Goal: Task Accomplishment & Management: Use online tool/utility

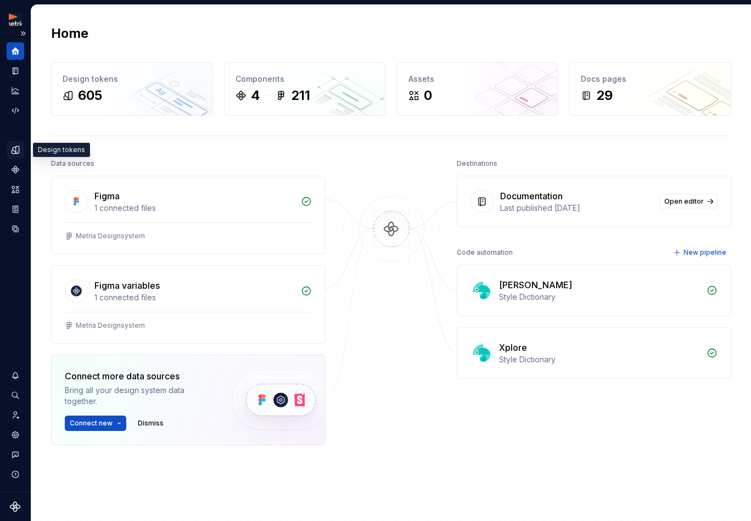
click at [17, 149] on icon "Design tokens" at bounding box center [17, 149] width 3 height 7
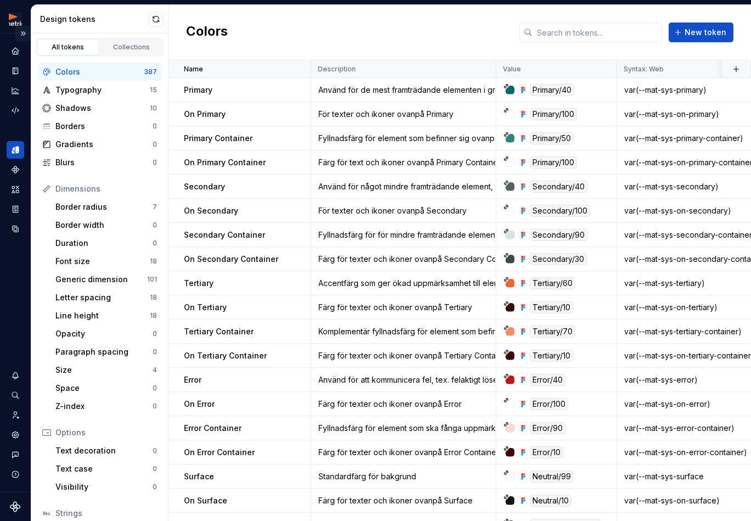
click at [26, 35] on button "Expand sidebar" at bounding box center [22, 33] width 15 height 15
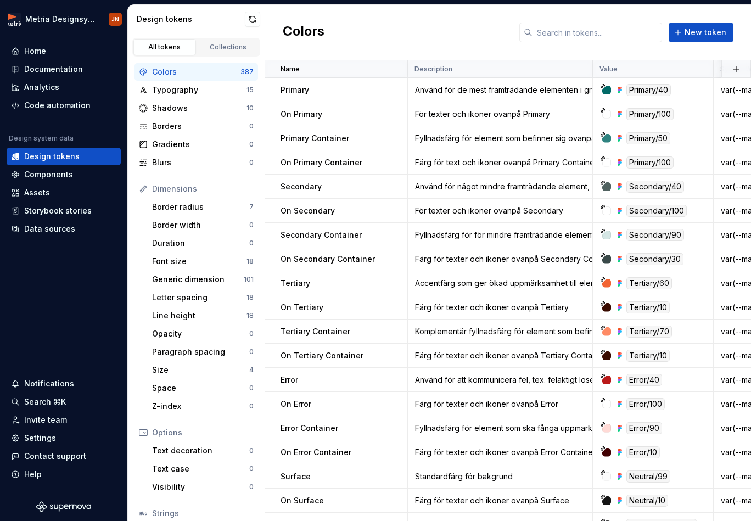
click at [266, 10] on div "Colors New token" at bounding box center [508, 32] width 486 height 55
click at [246, 19] on button "button" at bounding box center [252, 19] width 15 height 15
click at [59, 230] on div "Data sources" at bounding box center [49, 228] width 51 height 11
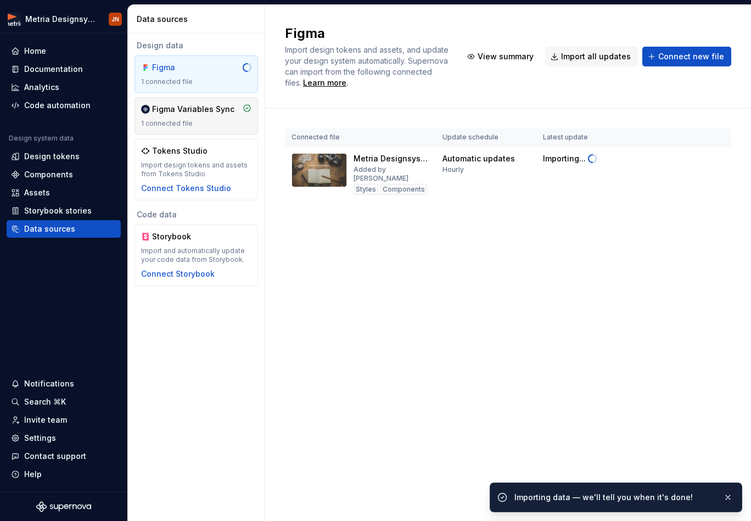
click at [184, 111] on div "Figma Variables Sync" at bounding box center [193, 109] width 82 height 11
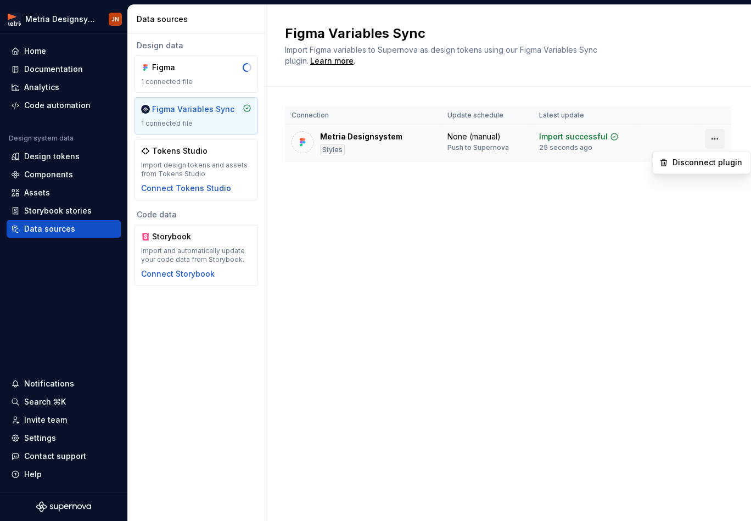
click at [713, 141] on html "Metria Designsystem JN Home Documentation Analytics Code automation Design syst…" at bounding box center [375, 260] width 751 height 521
click at [467, 198] on html "Metria Designsystem JN Home Documentation Analytics Code automation Design syst…" at bounding box center [375, 260] width 751 height 521
click at [29, 154] on div "Design tokens" at bounding box center [51, 156] width 55 height 11
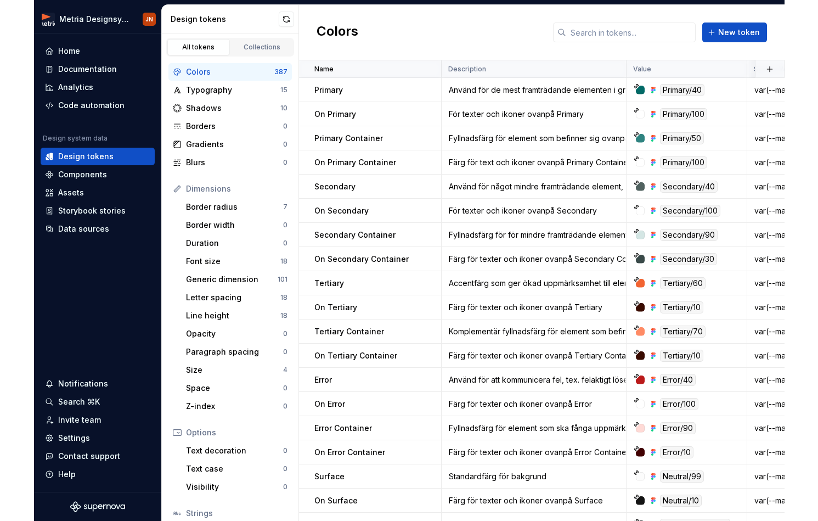
scroll to position [4, 0]
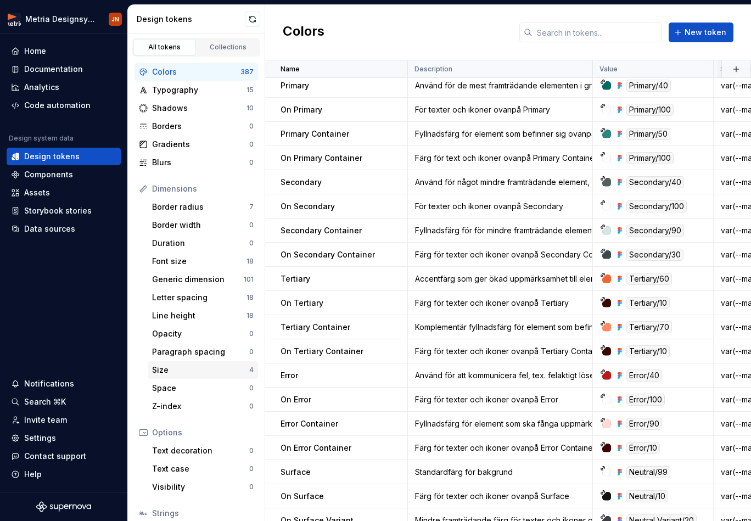
click at [187, 370] on div "Size" at bounding box center [200, 369] width 97 height 11
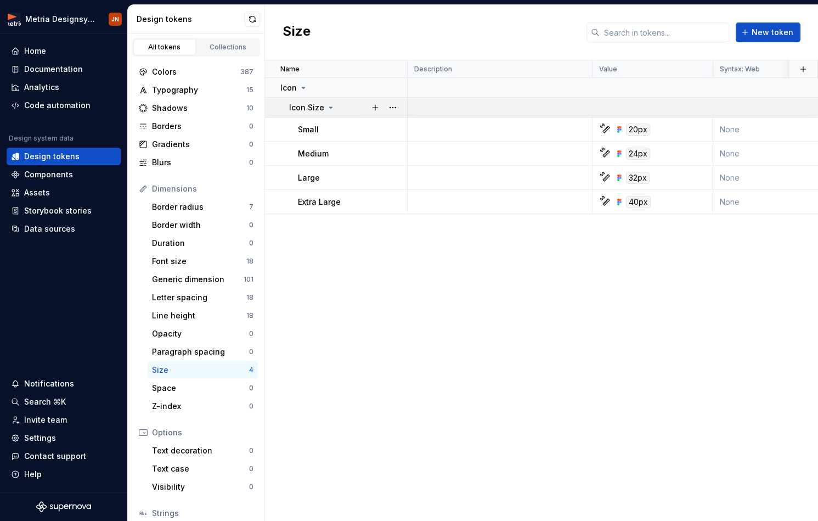
click at [327, 106] on icon at bounding box center [331, 107] width 9 height 9
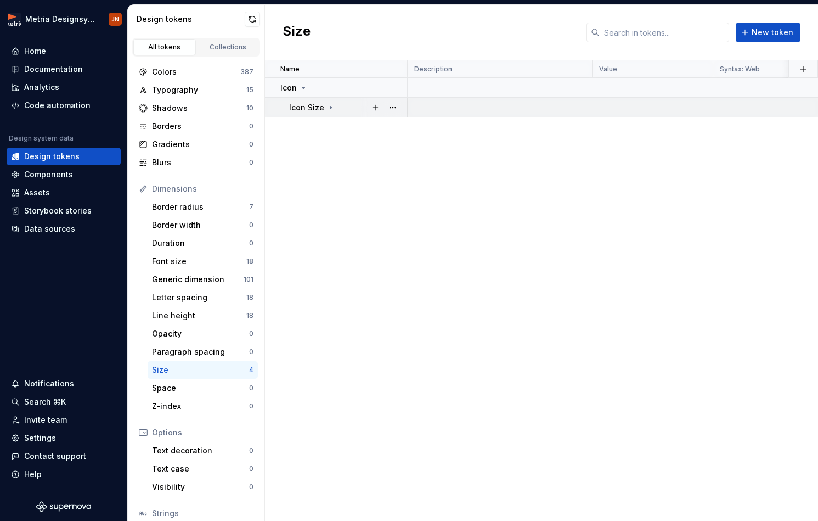
click at [333, 108] on icon at bounding box center [331, 107] width 9 height 9
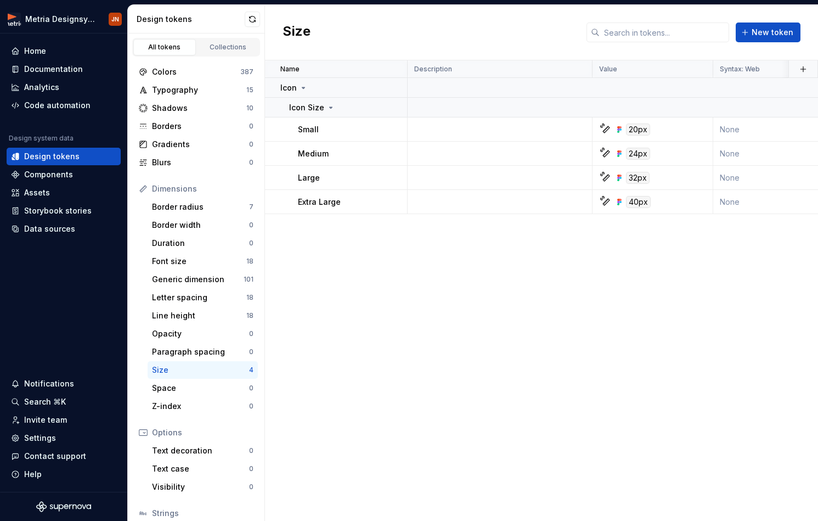
click at [160, 51] on div "All tokens" at bounding box center [164, 47] width 55 height 9
drag, startPoint x: 219, startPoint y: 52, endPoint x: 187, endPoint y: 51, distance: 32.4
click at [218, 52] on link "Collections" at bounding box center [228, 47] width 63 height 16
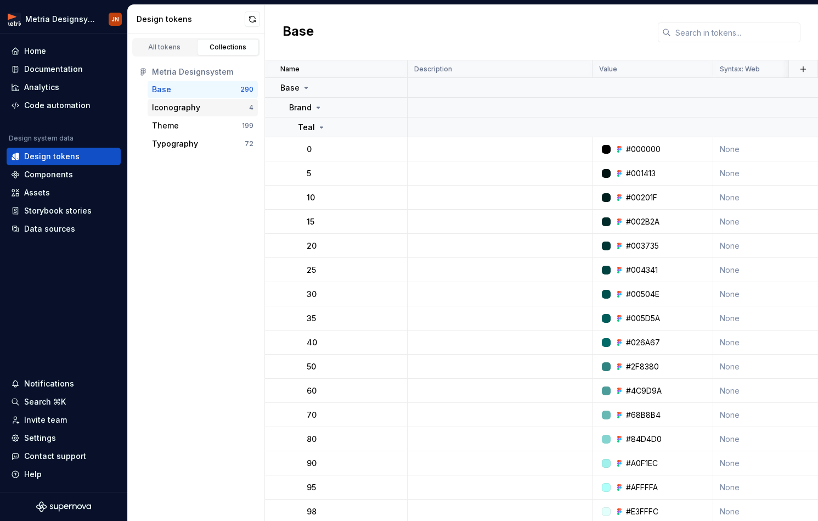
click at [161, 114] on div "Iconography 4" at bounding box center [203, 108] width 110 height 18
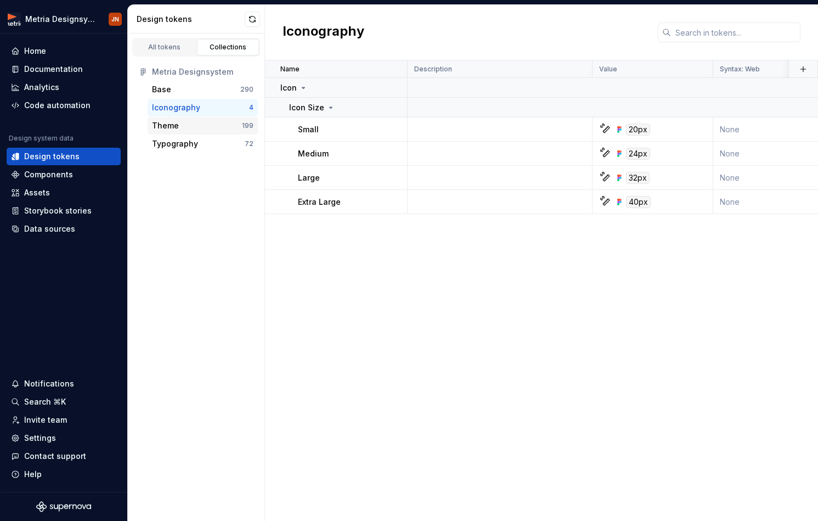
click at [167, 125] on div "Theme" at bounding box center [165, 125] width 27 height 11
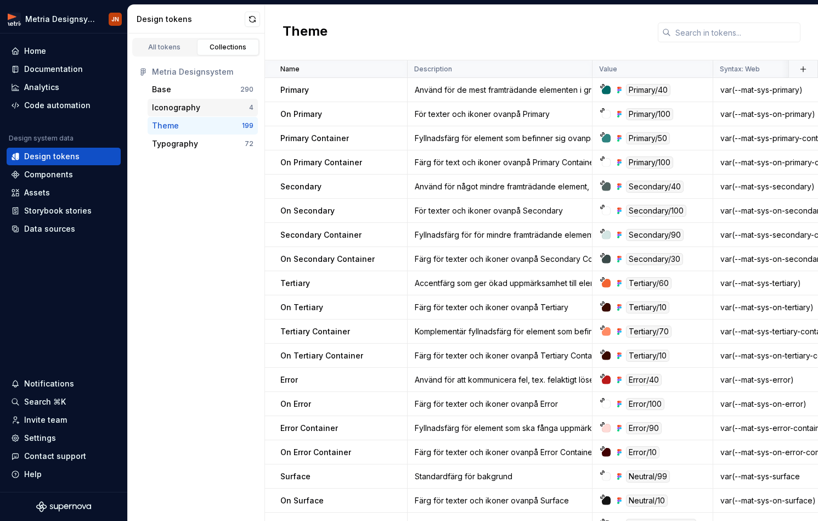
click at [183, 108] on div "Iconography" at bounding box center [176, 107] width 48 height 11
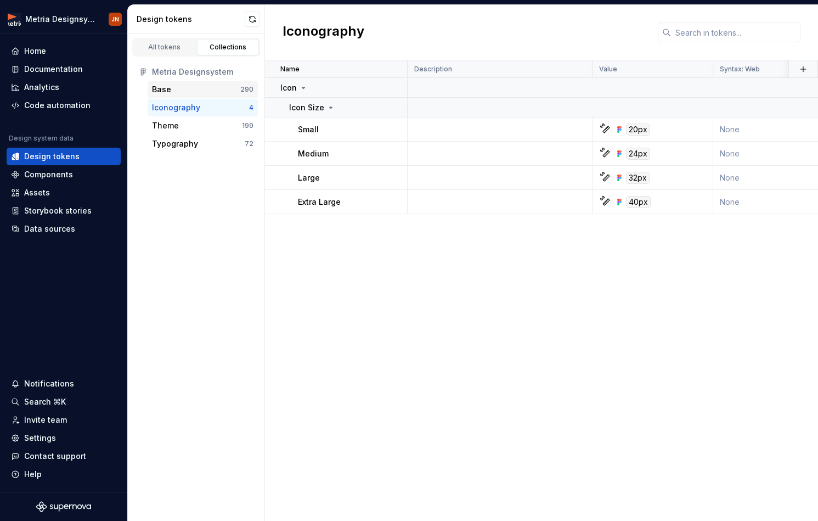
click at [184, 81] on div "Base 290" at bounding box center [203, 90] width 110 height 18
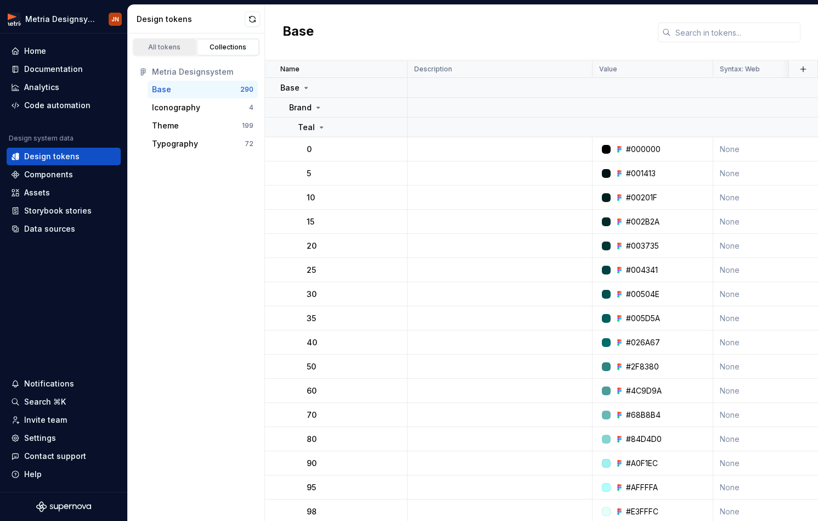
click at [170, 42] on link "All tokens" at bounding box center [164, 47] width 63 height 16
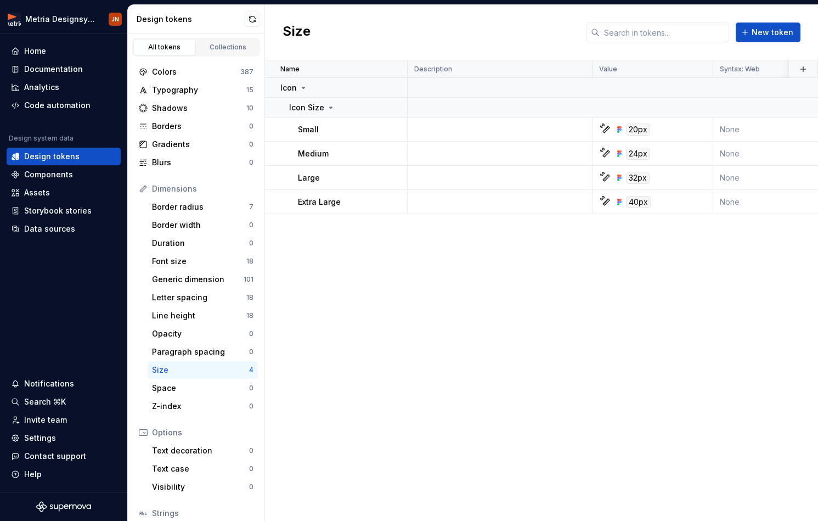
click at [201, 374] on div "Size" at bounding box center [200, 369] width 97 height 11
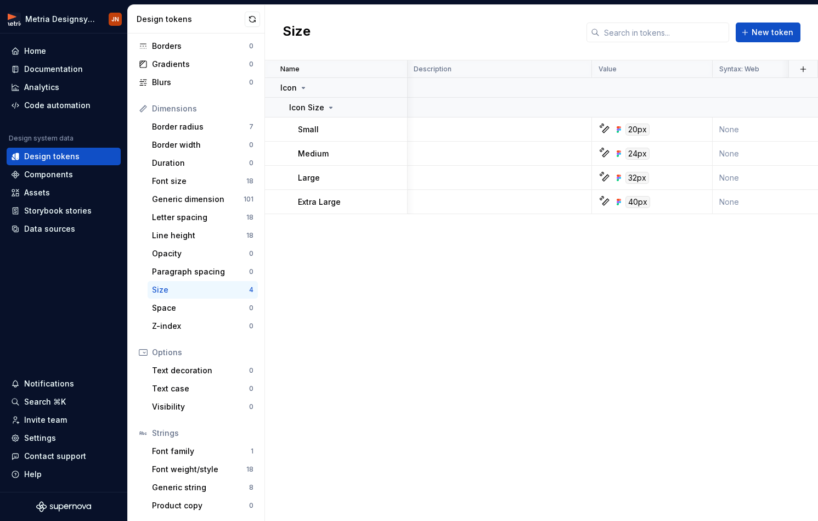
scroll to position [80, 0]
click at [340, 203] on div "Extra Large" at bounding box center [352, 202] width 109 height 11
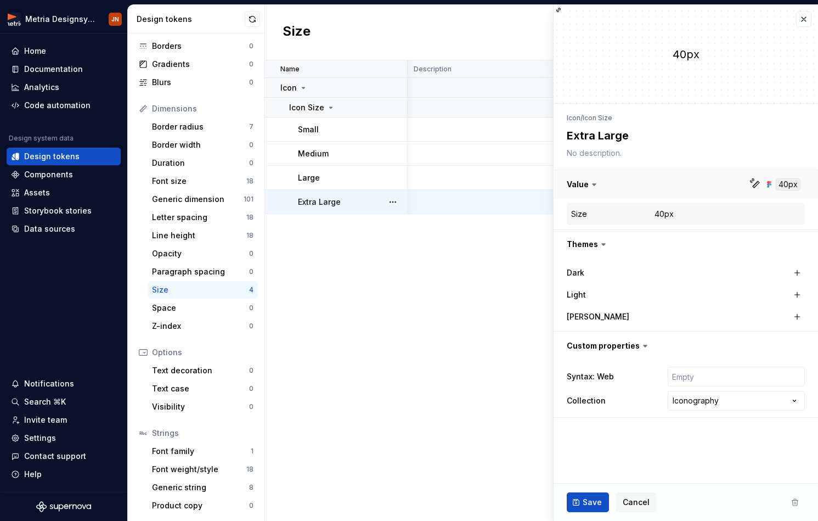
type textarea "*"
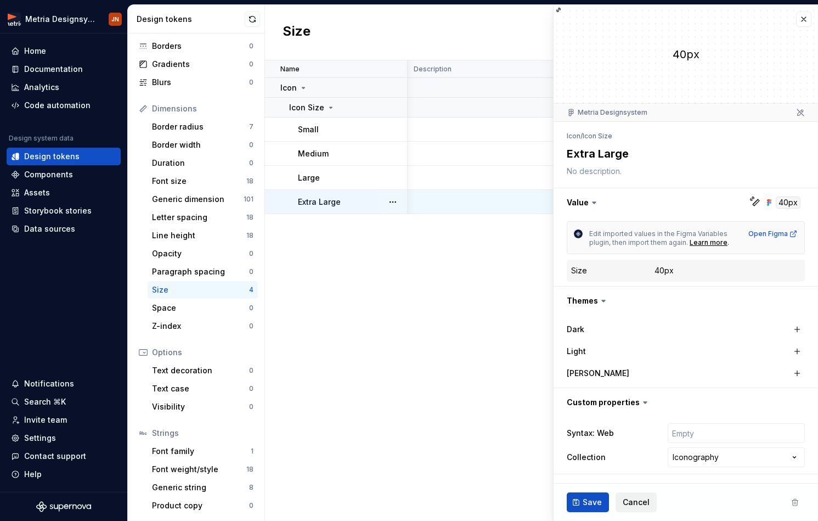
click at [634, 500] on span "Cancel" at bounding box center [636, 502] width 27 height 11
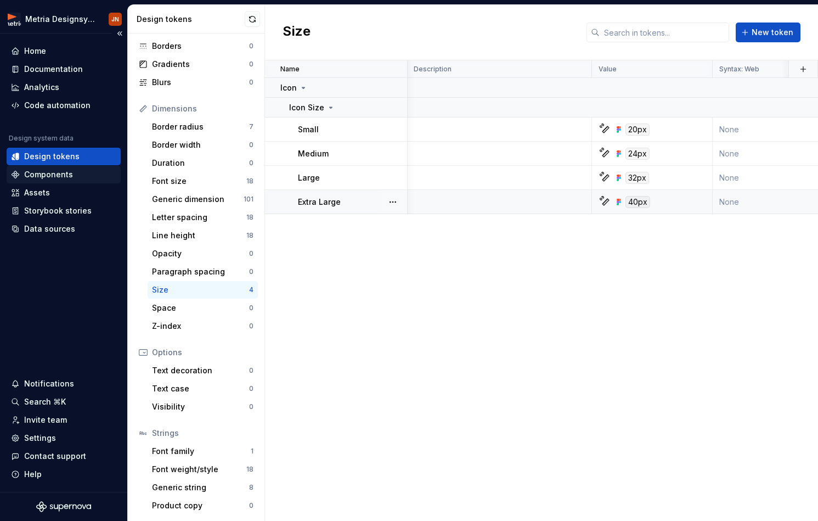
click at [52, 173] on div "Components" at bounding box center [48, 174] width 49 height 11
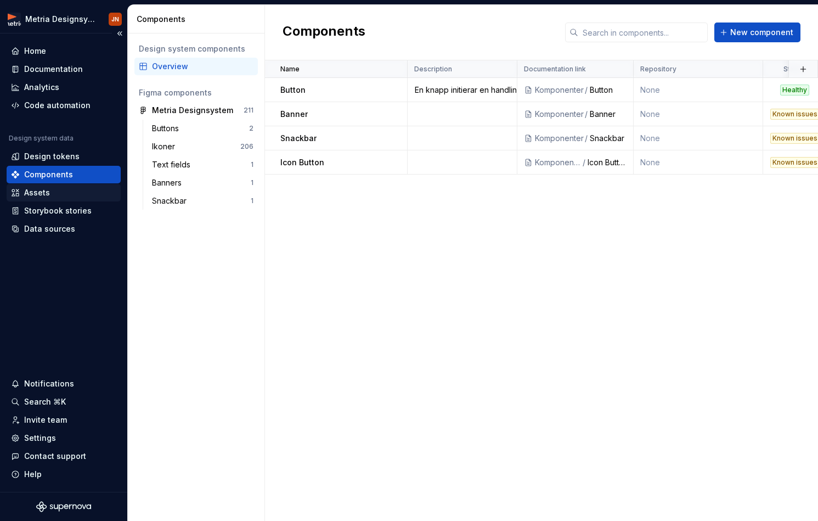
click at [44, 191] on div "Assets" at bounding box center [37, 192] width 26 height 11
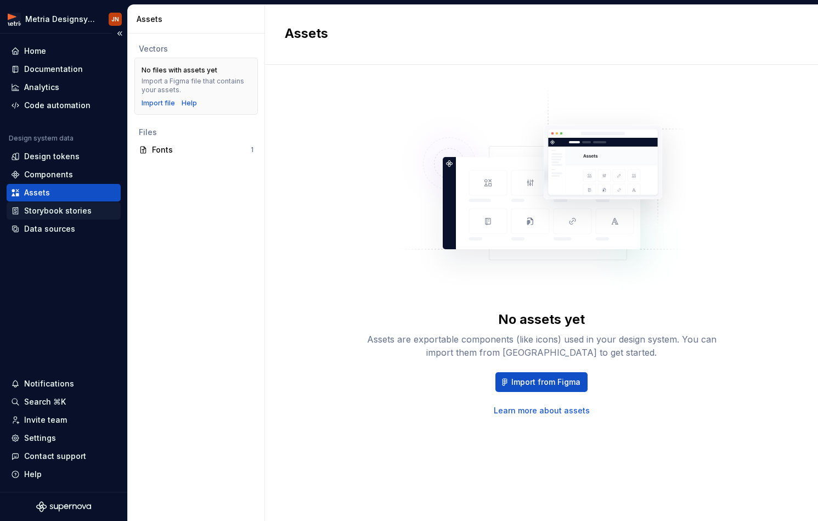
click at [60, 209] on div "Storybook stories" at bounding box center [58, 210] width 68 height 11
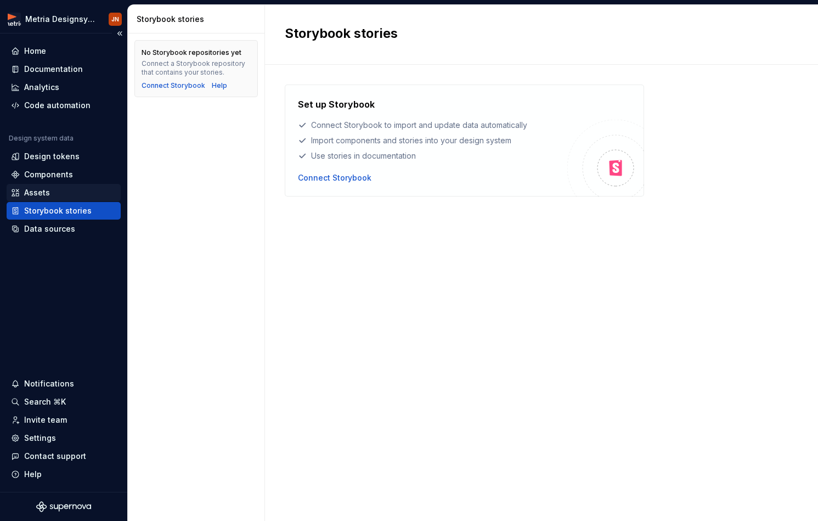
click at [65, 193] on div "Assets" at bounding box center [63, 192] width 105 height 11
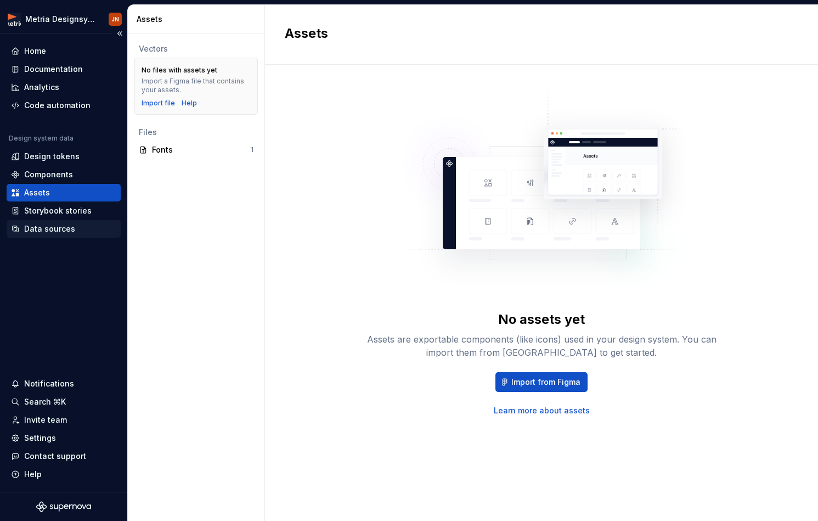
click at [64, 237] on div "Data sources" at bounding box center [64, 229] width 114 height 18
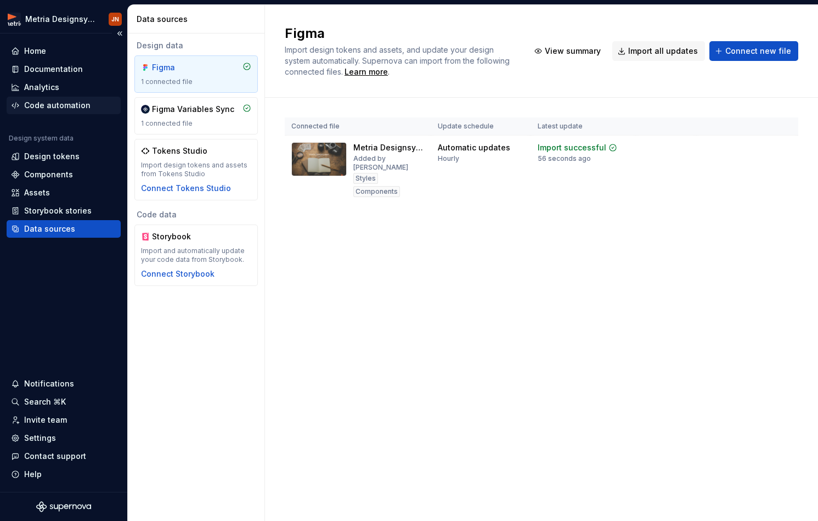
click at [85, 111] on div "Code automation" at bounding box center [64, 106] width 114 height 18
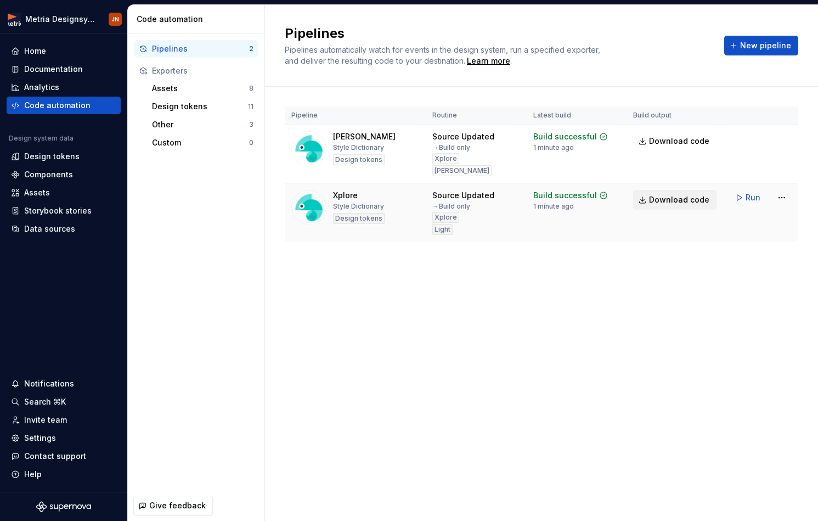
click at [674, 197] on span "Download code" at bounding box center [679, 199] width 60 height 11
click at [665, 139] on span "Download code" at bounding box center [679, 141] width 60 height 11
click at [750, 138] on span "Run" at bounding box center [753, 138] width 15 height 11
click at [744, 199] on button "Run" at bounding box center [749, 198] width 38 height 20
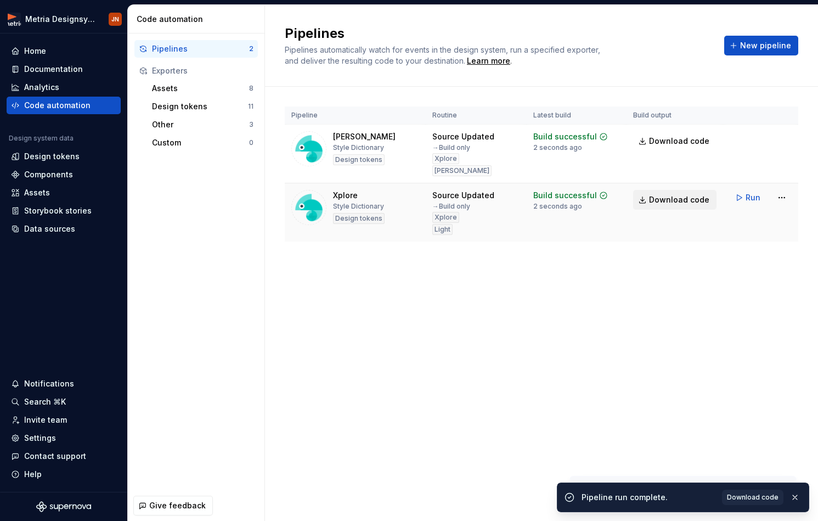
click at [675, 199] on span "Download code" at bounding box center [679, 199] width 60 height 11
